Goal: Information Seeking & Learning: Learn about a topic

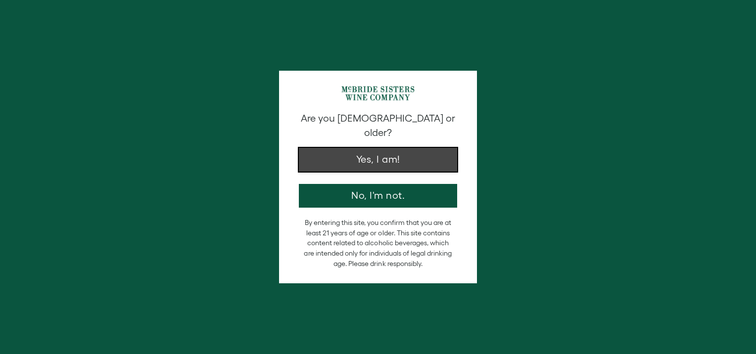
click at [383, 148] on button "Yes, I am!" at bounding box center [378, 160] width 158 height 24
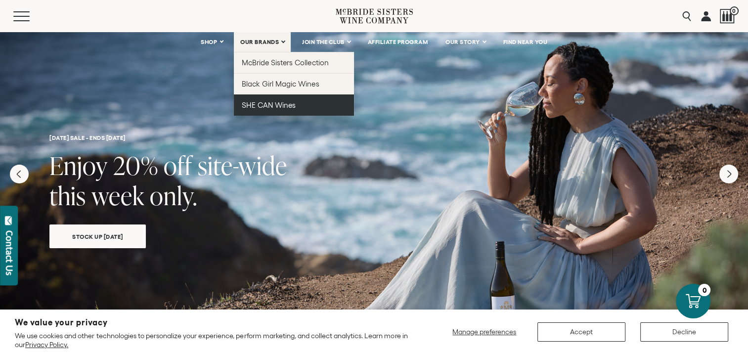
click at [278, 105] on span "SHE CAN Wines" at bounding box center [269, 105] width 54 height 8
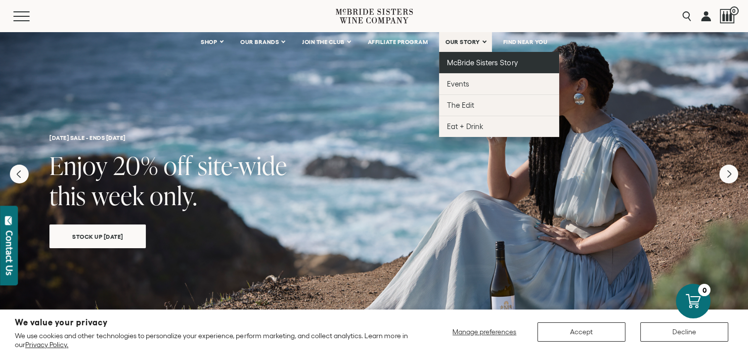
click at [476, 59] on span "McBride Sisters Story" at bounding box center [482, 62] width 71 height 8
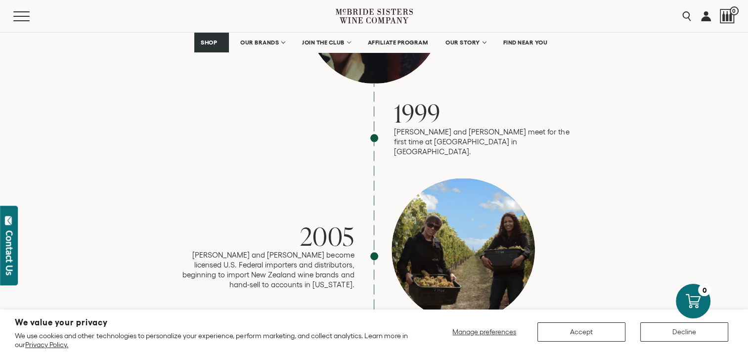
scroll to position [1048, 0]
